Goal: Information Seeking & Learning: Learn about a topic

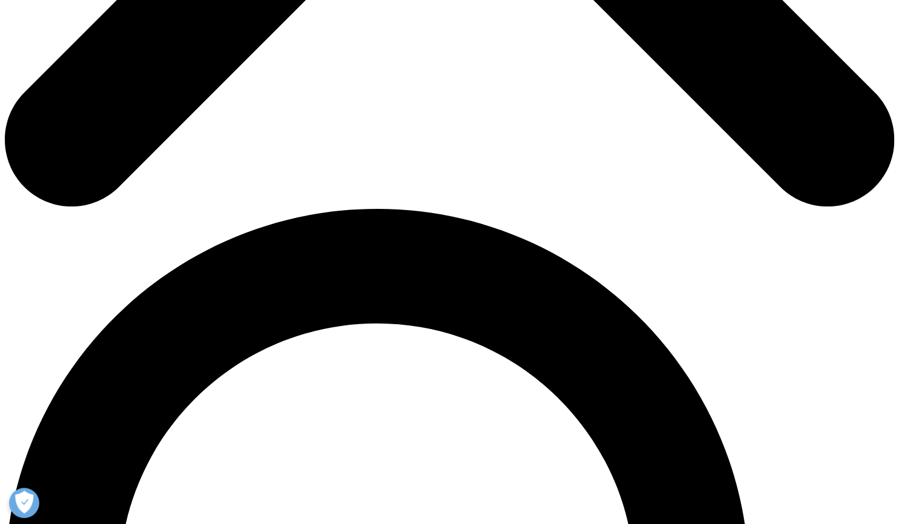
scroll to position [700, 0]
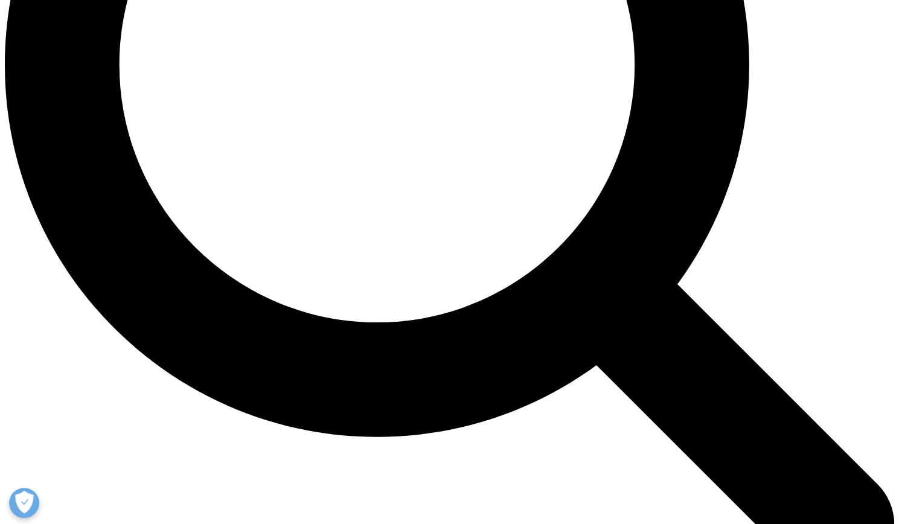
scroll to position [1221, 0]
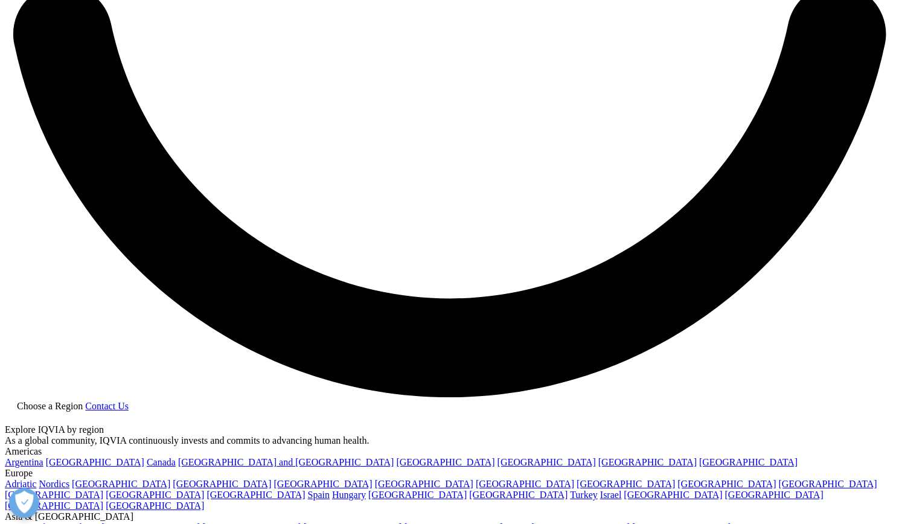
scroll to position [2296, 0]
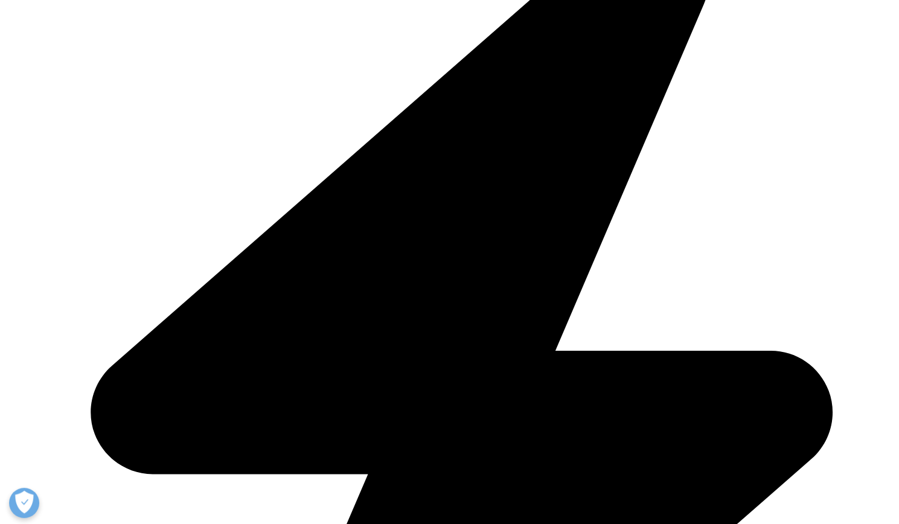
scroll to position [3018, 0]
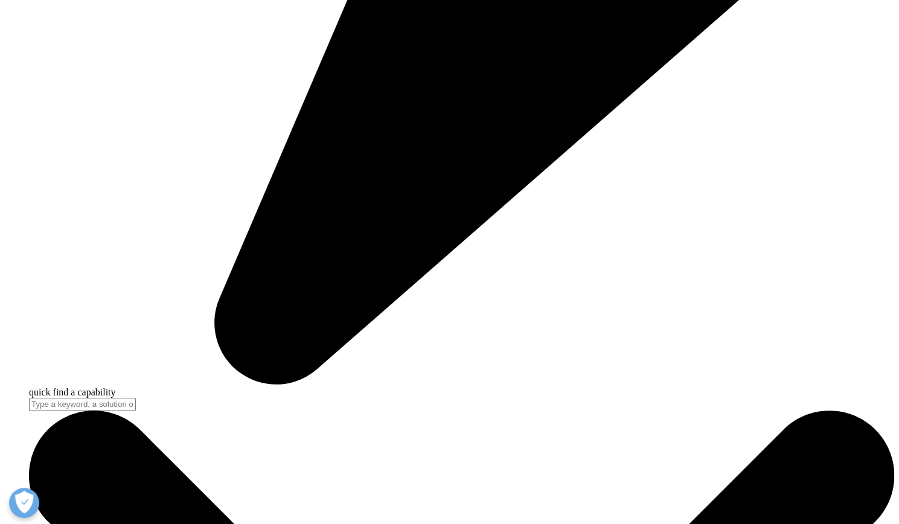
scroll to position [3538, 0]
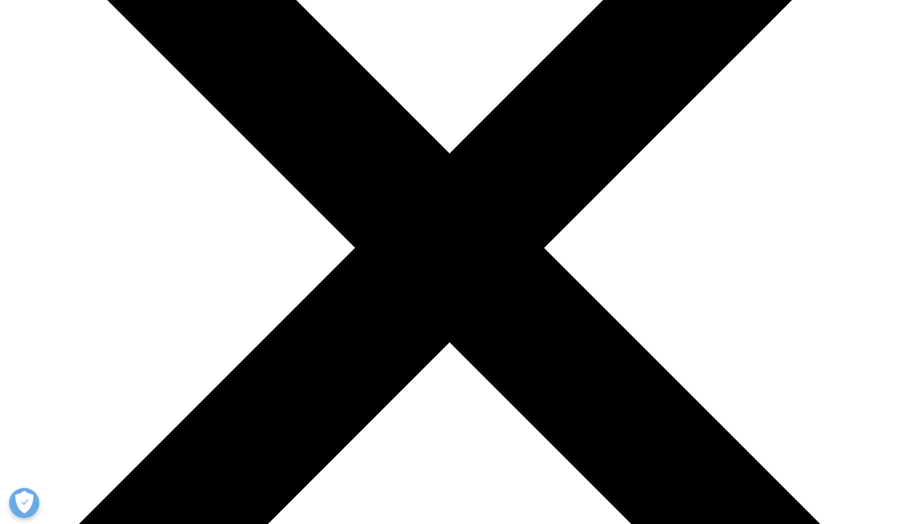
scroll to position [0, 0]
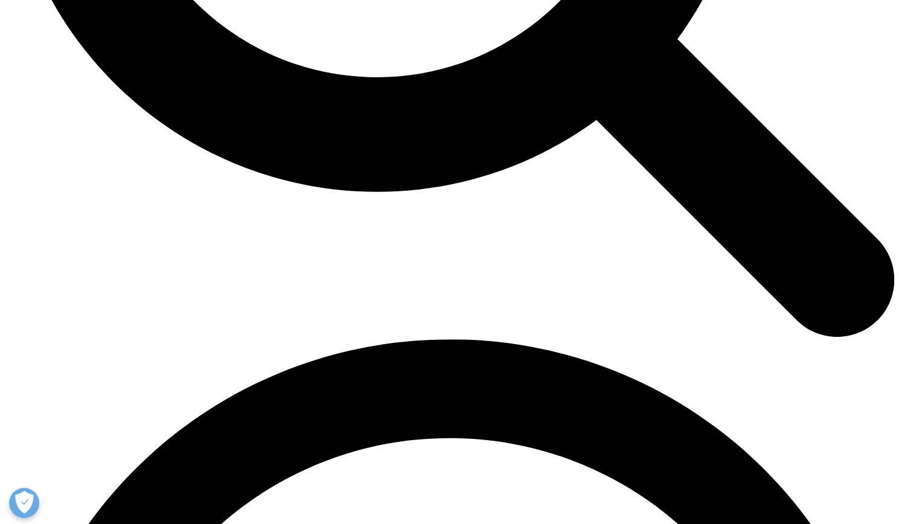
scroll to position [1437, 0]
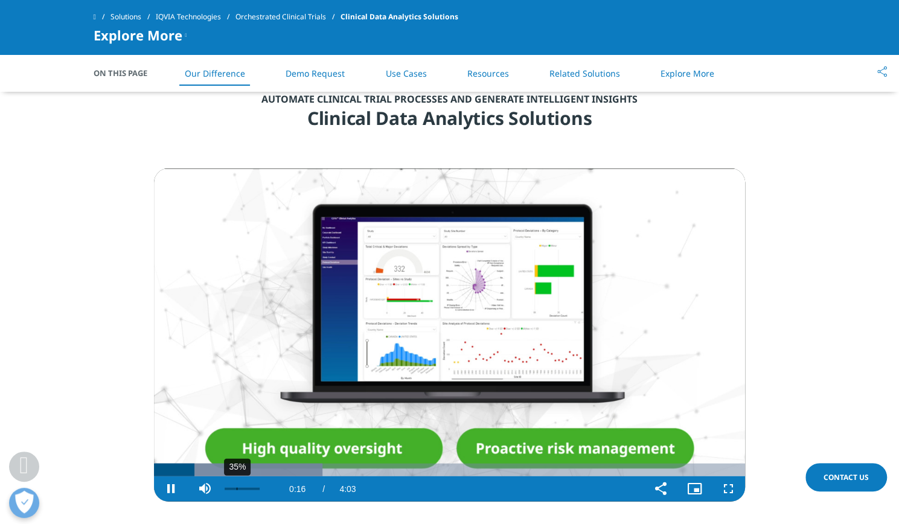
click at [236, 486] on div "35%" at bounding box center [242, 488] width 42 height 25
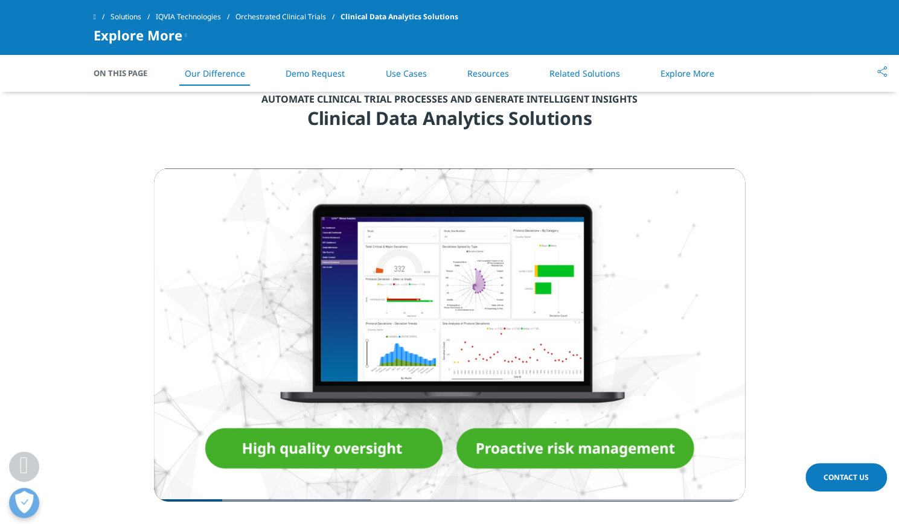
click at [70, 197] on section "Video Player is loading. Play Video Pause Skip Backward Skip Forward Mute 35% C…" at bounding box center [449, 362] width 899 height 388
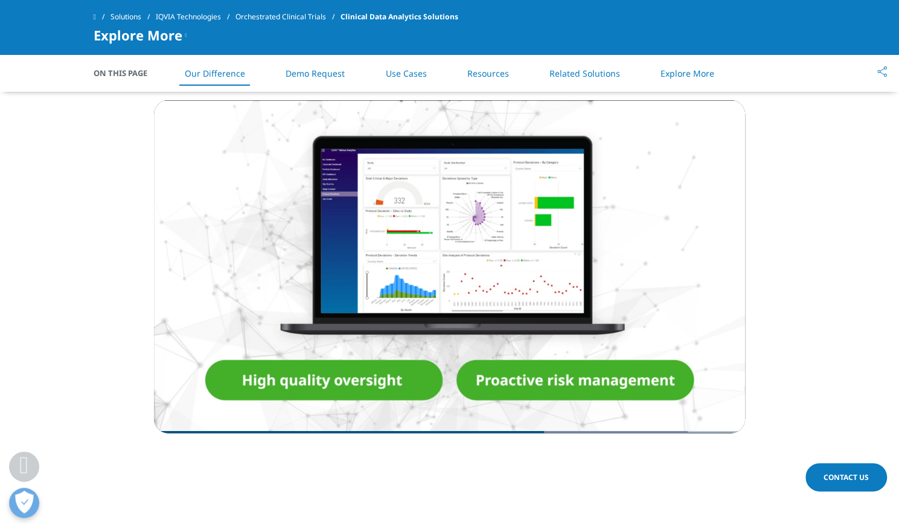
scroll to position [1497, 0]
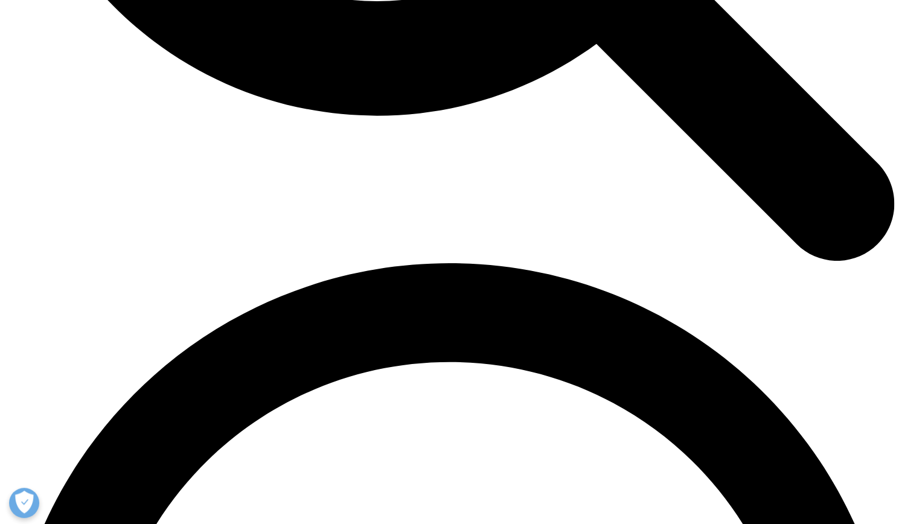
scroll to position [1579, 0]
